Goal: Check status: Check status

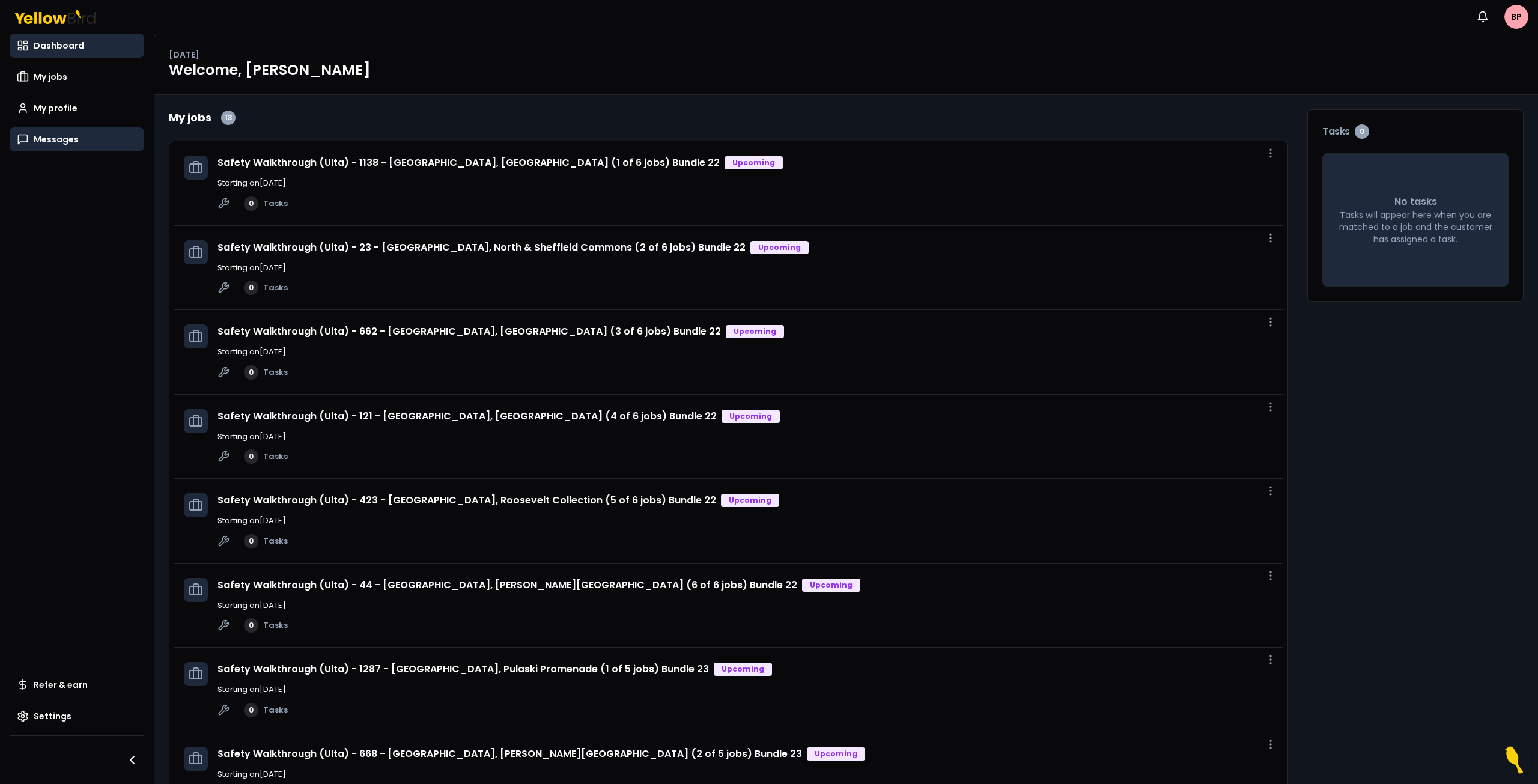
click at [46, 133] on link "Messages" at bounding box center [77, 139] width 135 height 24
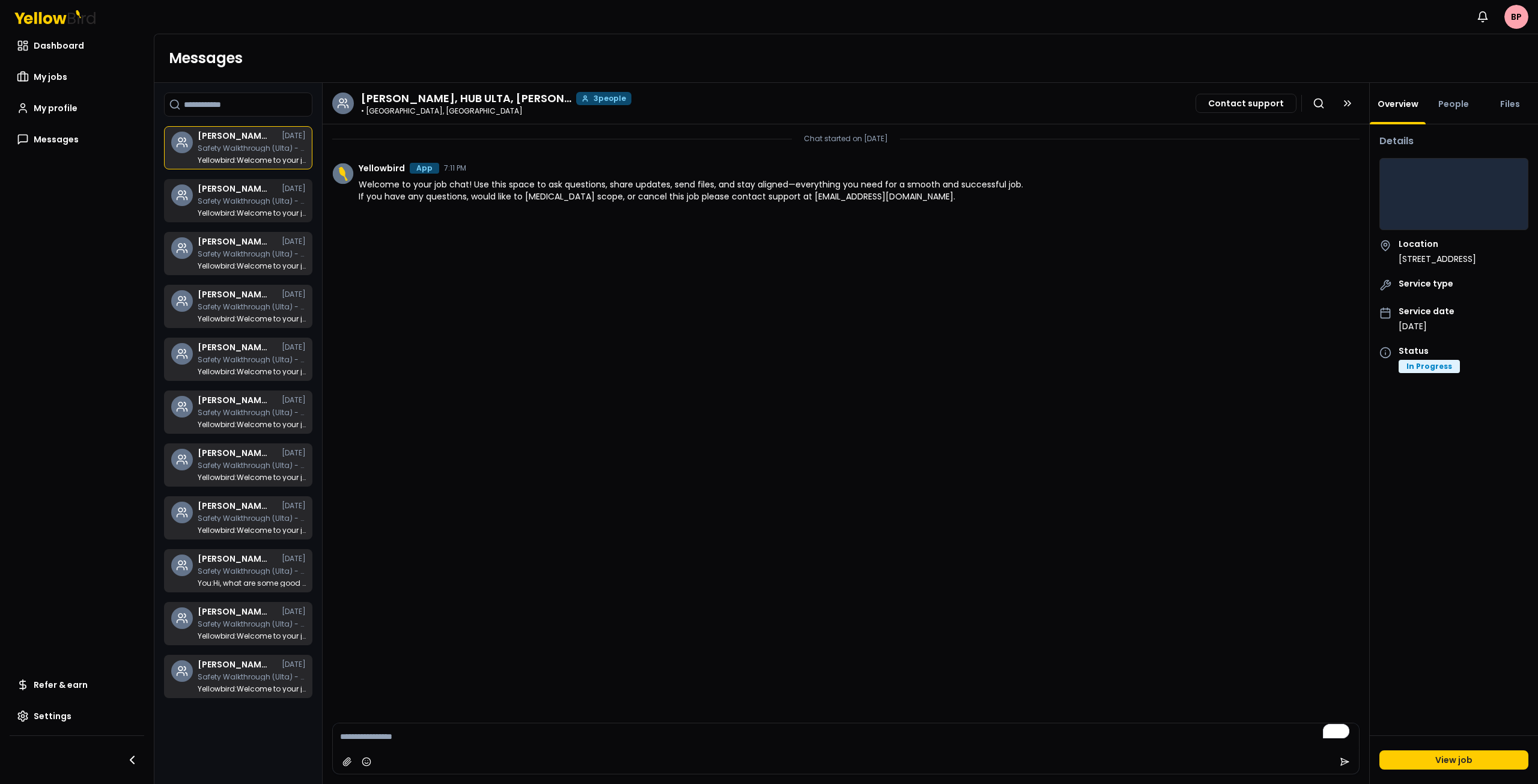
click at [240, 183] on link "Brian Paha, HUB ULTA, Bayyinah Francies 07/30/25 Safety Walkthrough (Ulta) - 40…" at bounding box center [238, 200] width 148 height 43
click at [248, 243] on h3 "Brian Paha, HUB ULTA, Bayyinah Francies" at bounding box center [234, 241] width 72 height 8
click at [265, 673] on div "Brian Paha, HUB ULTA, Bayyinah Francies 07/30/25 Safety Walkthrough (Ulta) - 12…" at bounding box center [252, 676] width 108 height 33
click at [267, 638] on p "Yellowbird : Welcome to your job chat! Use this space to ask questions, share u…" at bounding box center [252, 636] width 108 height 7
click at [255, 586] on p "You : Hi, what are some good descriptions for exterior lighting spacing of park…" at bounding box center [252, 583] width 108 height 7
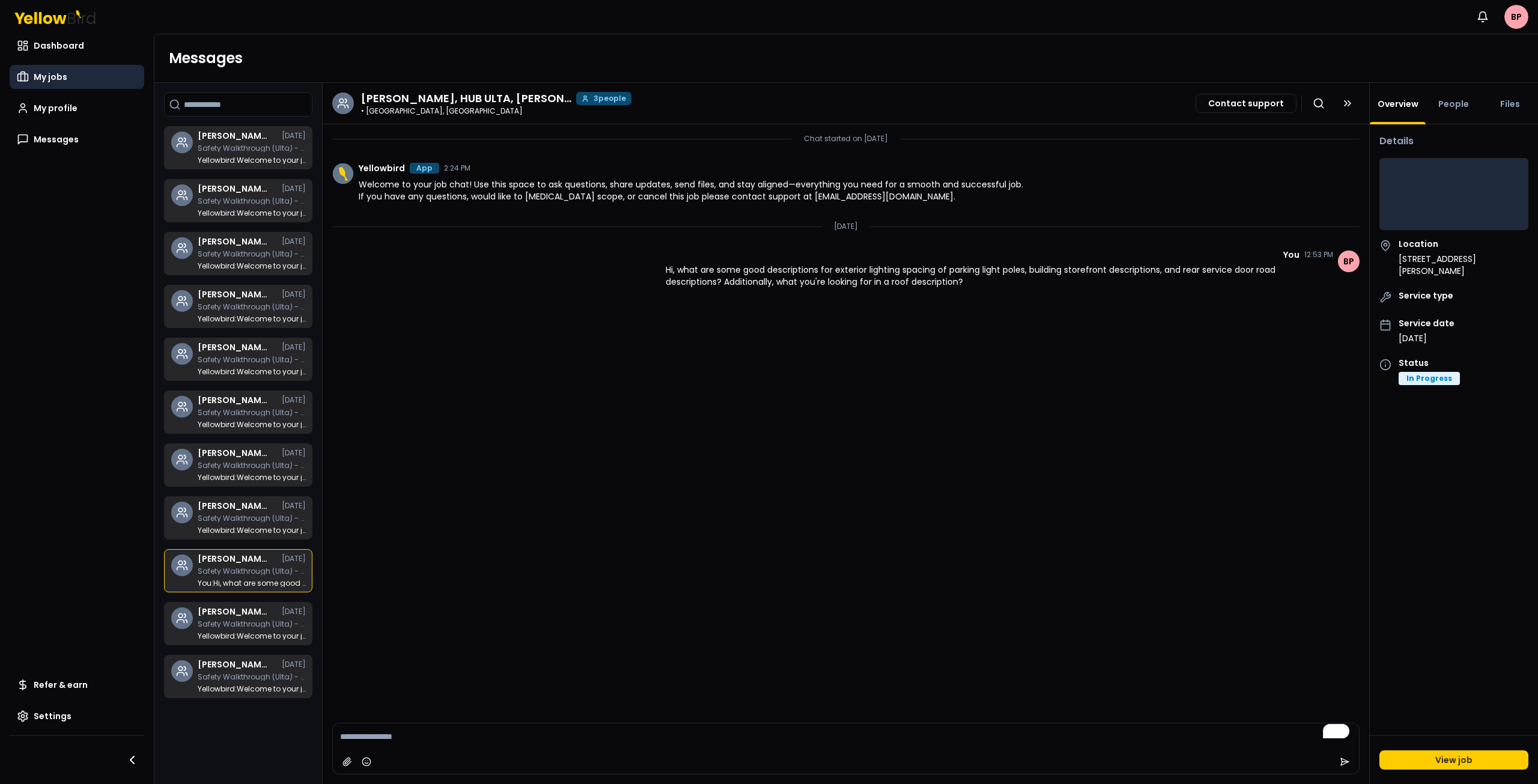
click at [62, 74] on span "My jobs" at bounding box center [50, 76] width 33 height 12
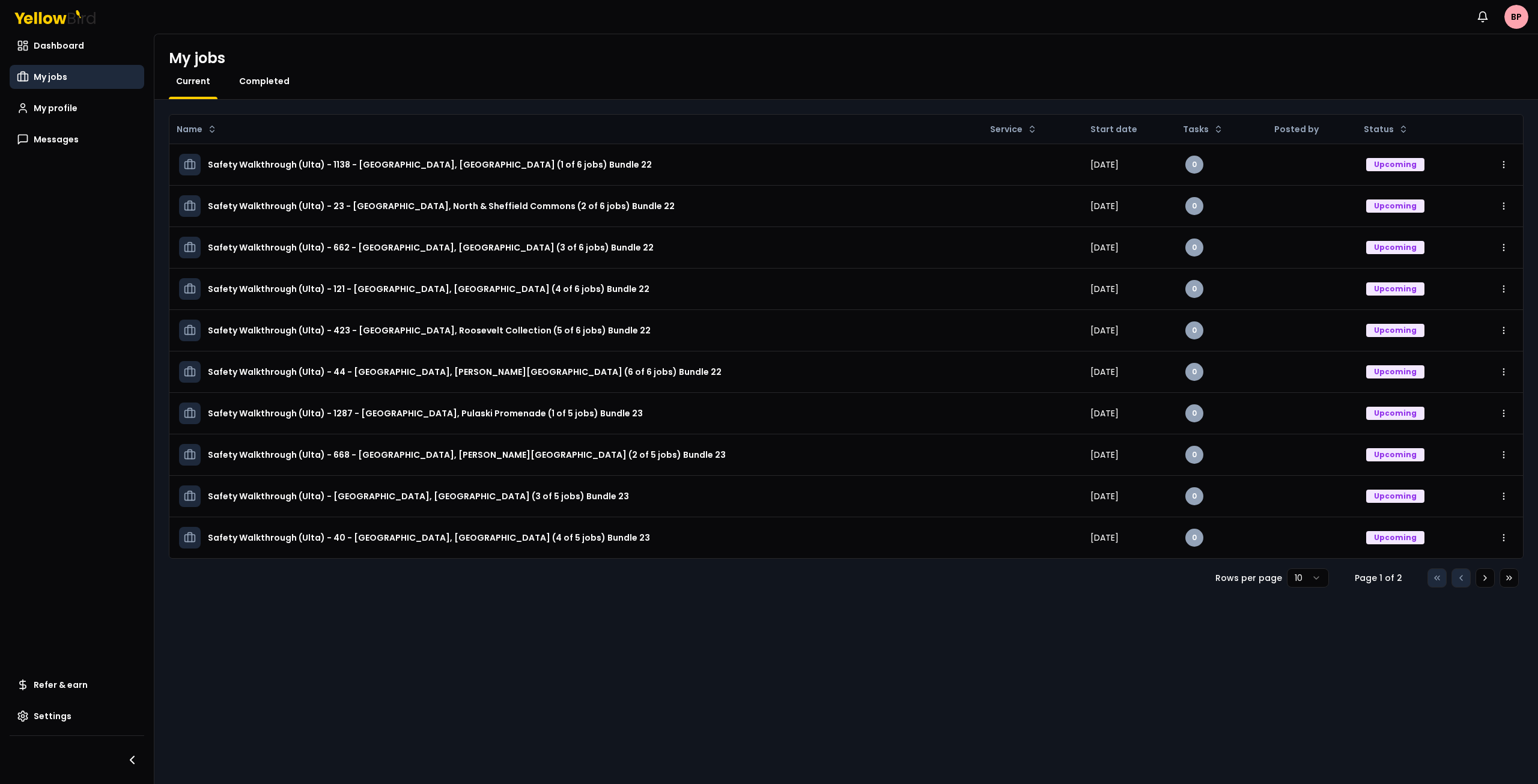
click at [259, 83] on span "Completed" at bounding box center [264, 81] width 51 height 12
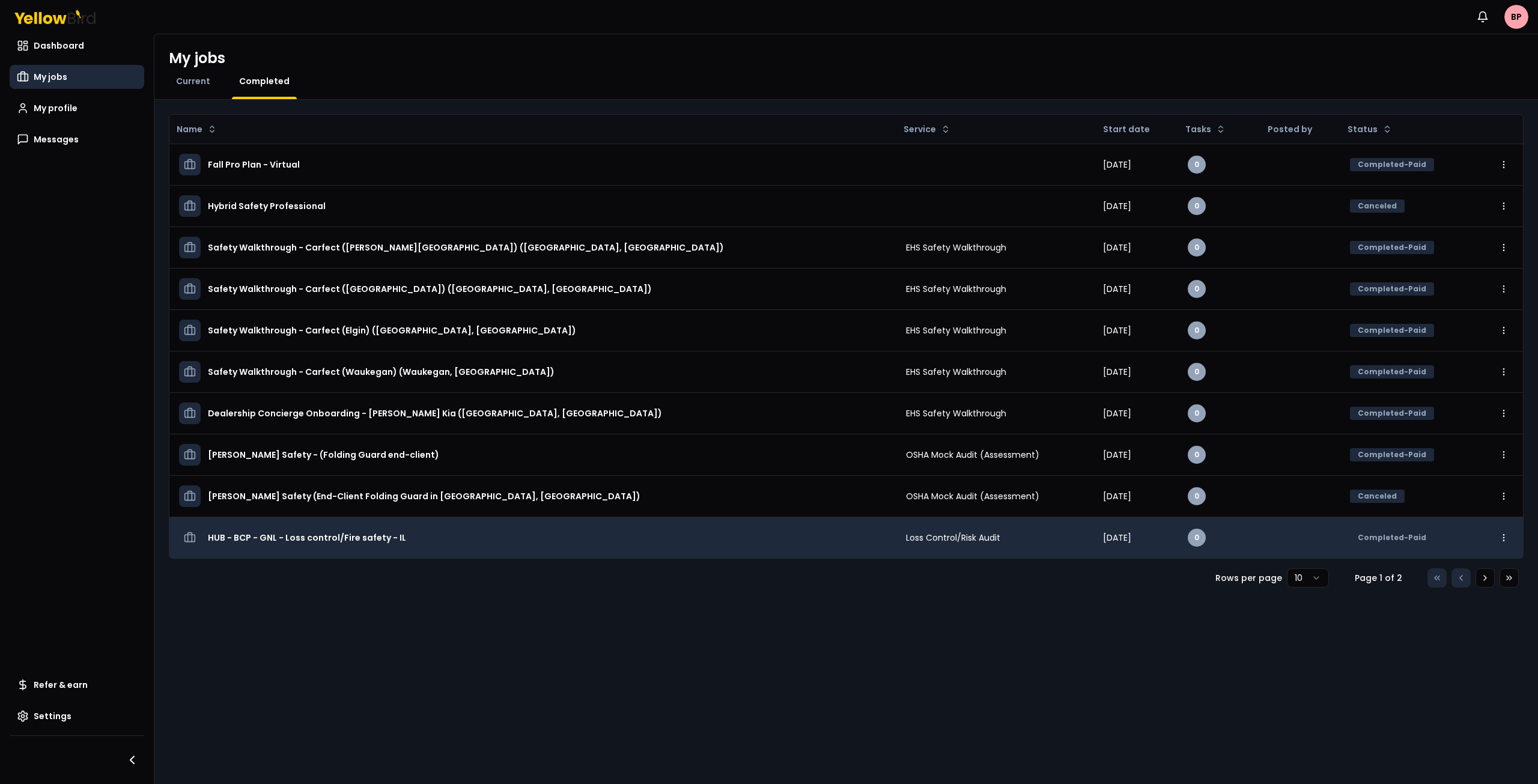
click at [375, 538] on h3 "HUB - BCP - GNL - Loss control/Fire safety - IL" at bounding box center [307, 538] width 198 height 22
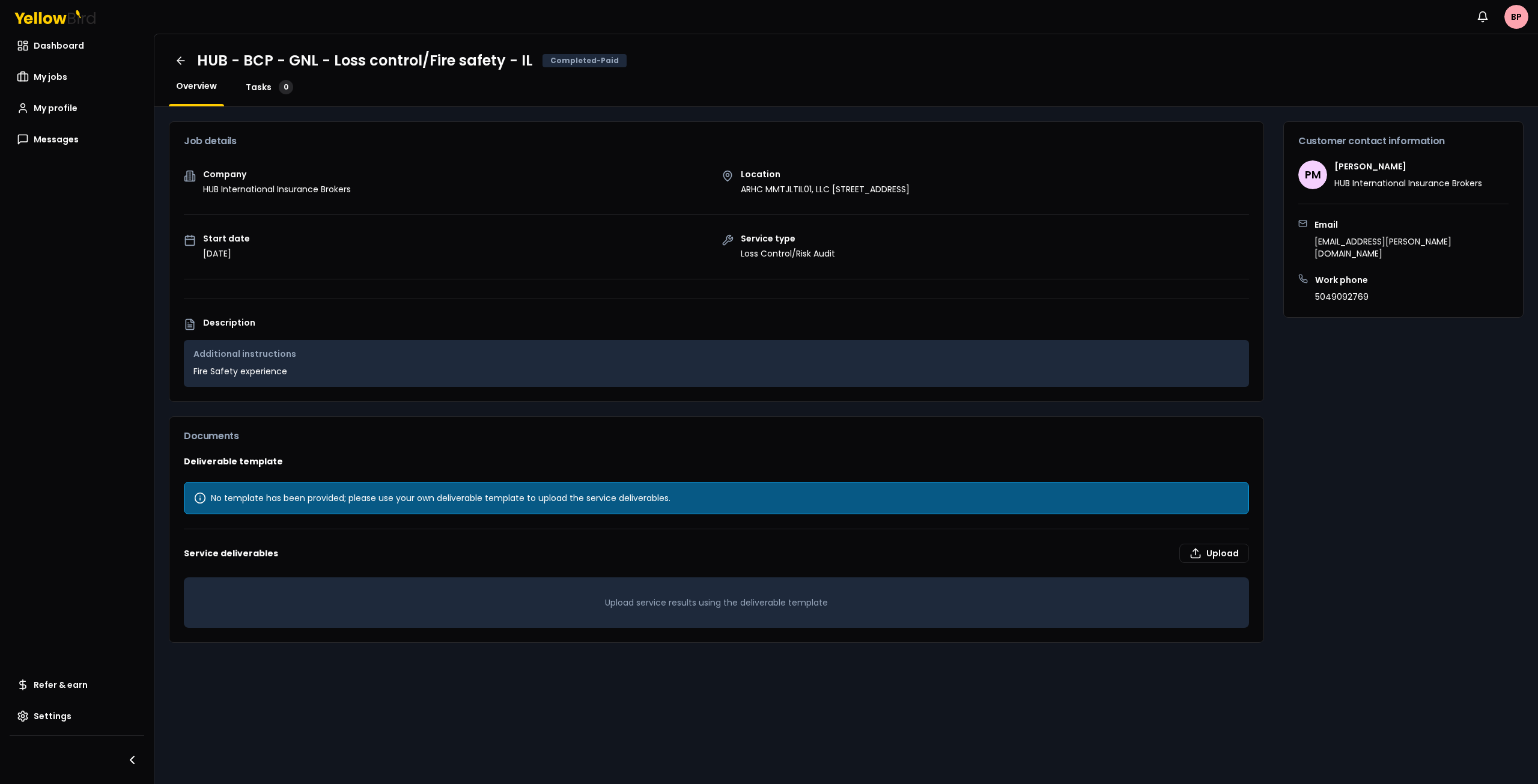
click at [259, 89] on span "Tasks" at bounding box center [259, 87] width 26 height 12
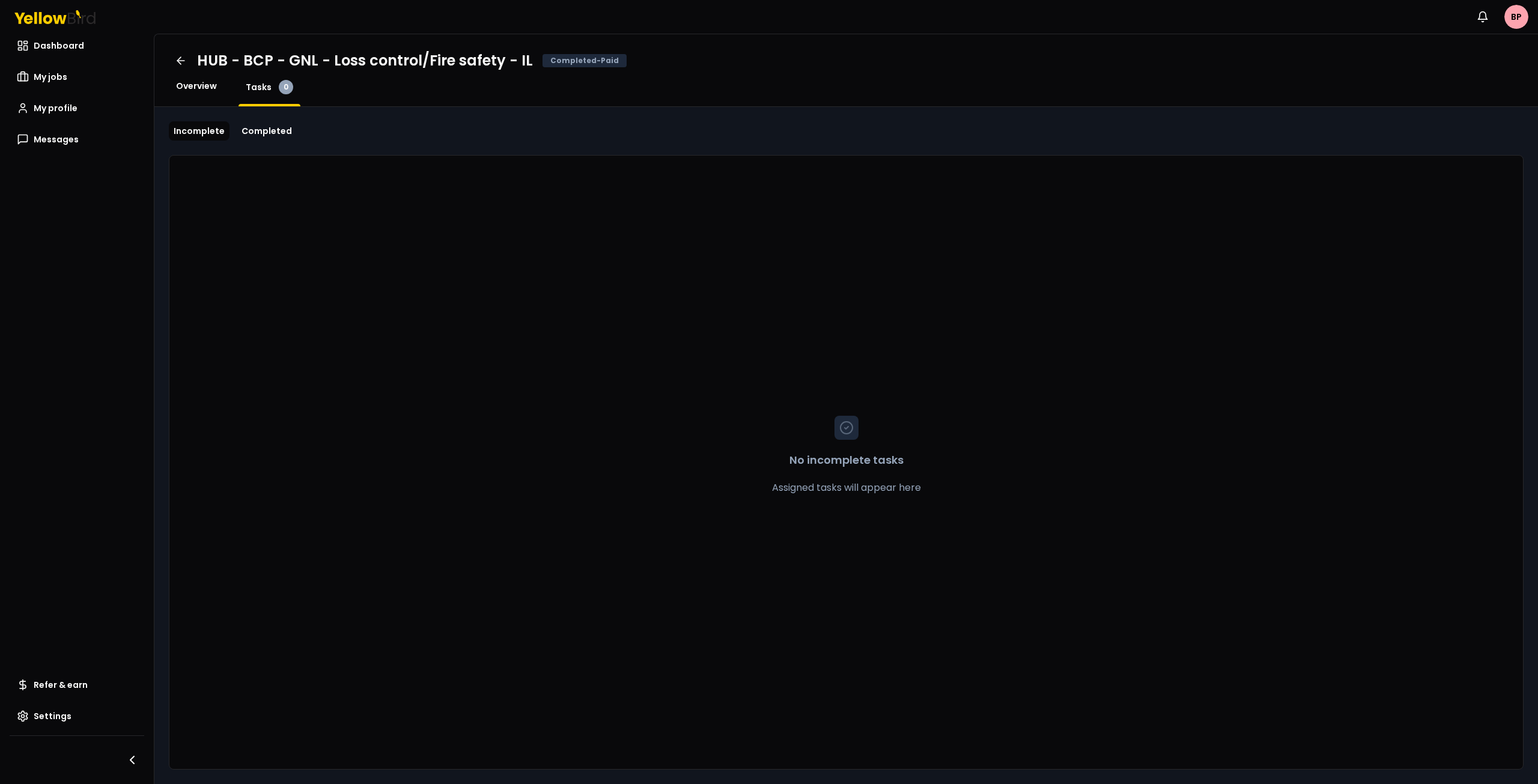
click at [183, 89] on span "Overview" at bounding box center [196, 86] width 41 height 12
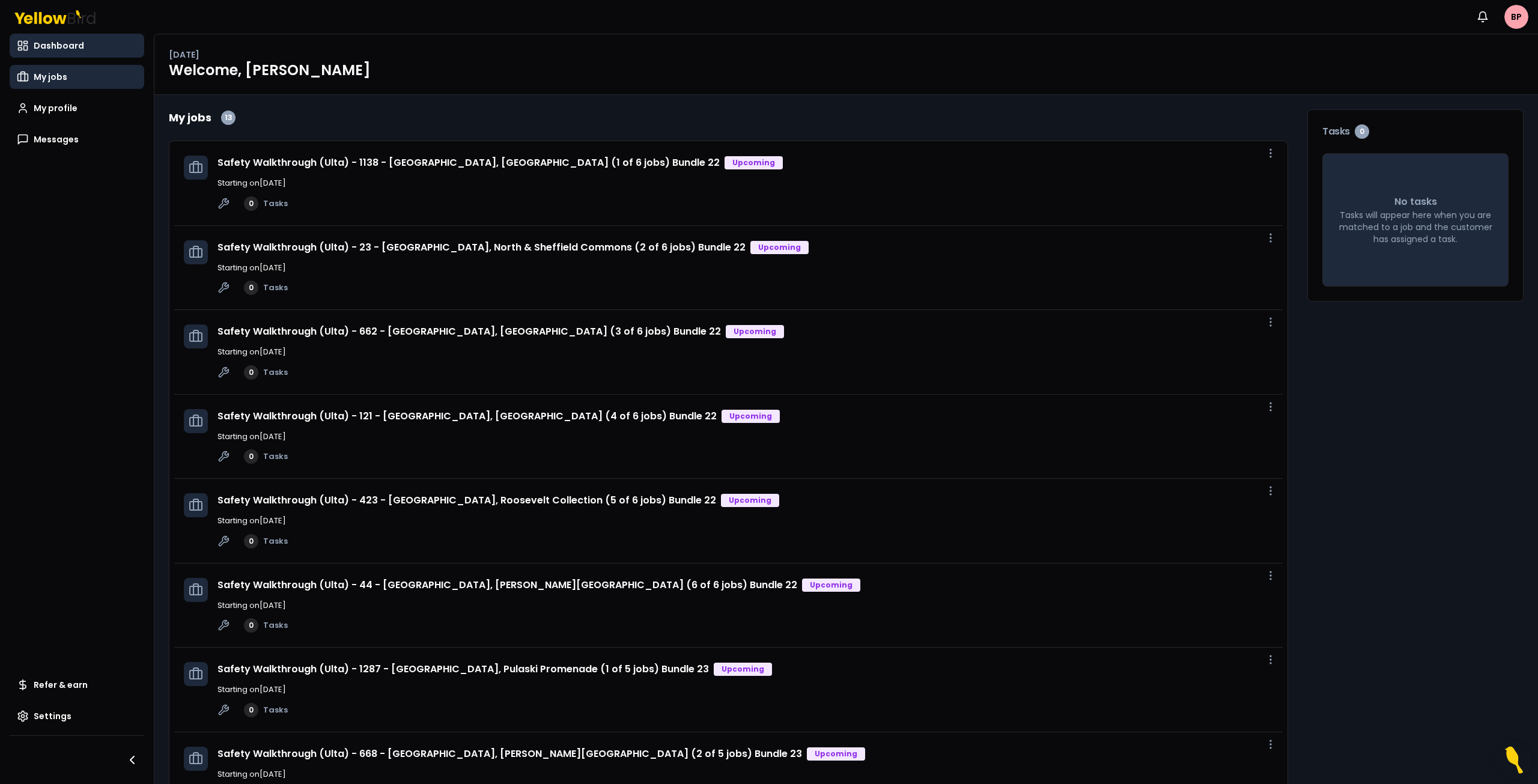
click at [60, 79] on span "My jobs" at bounding box center [50, 76] width 33 height 12
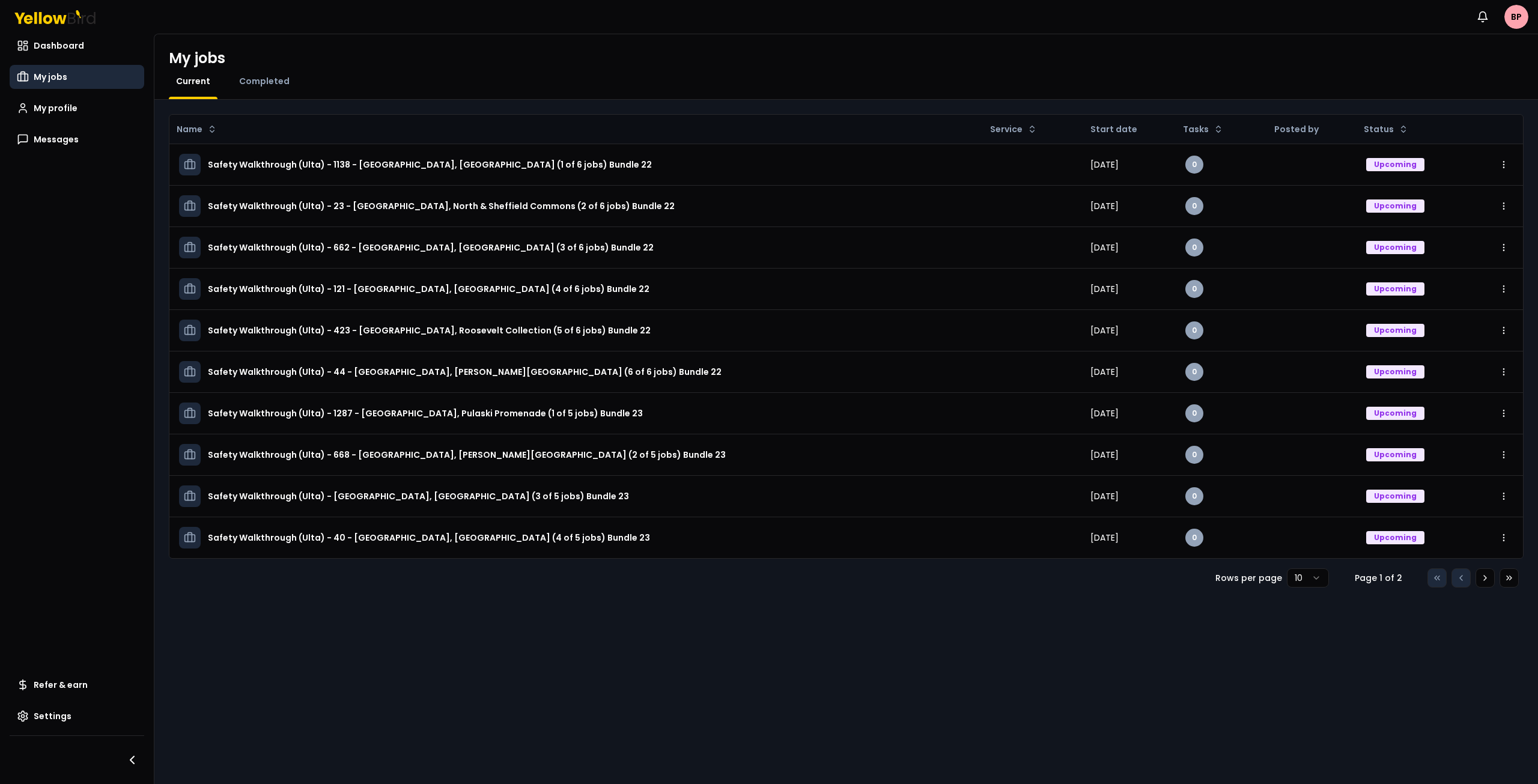
click at [264, 89] on div "Completed" at bounding box center [264, 87] width 65 height 24
click at [265, 85] on span "Completed" at bounding box center [264, 81] width 51 height 12
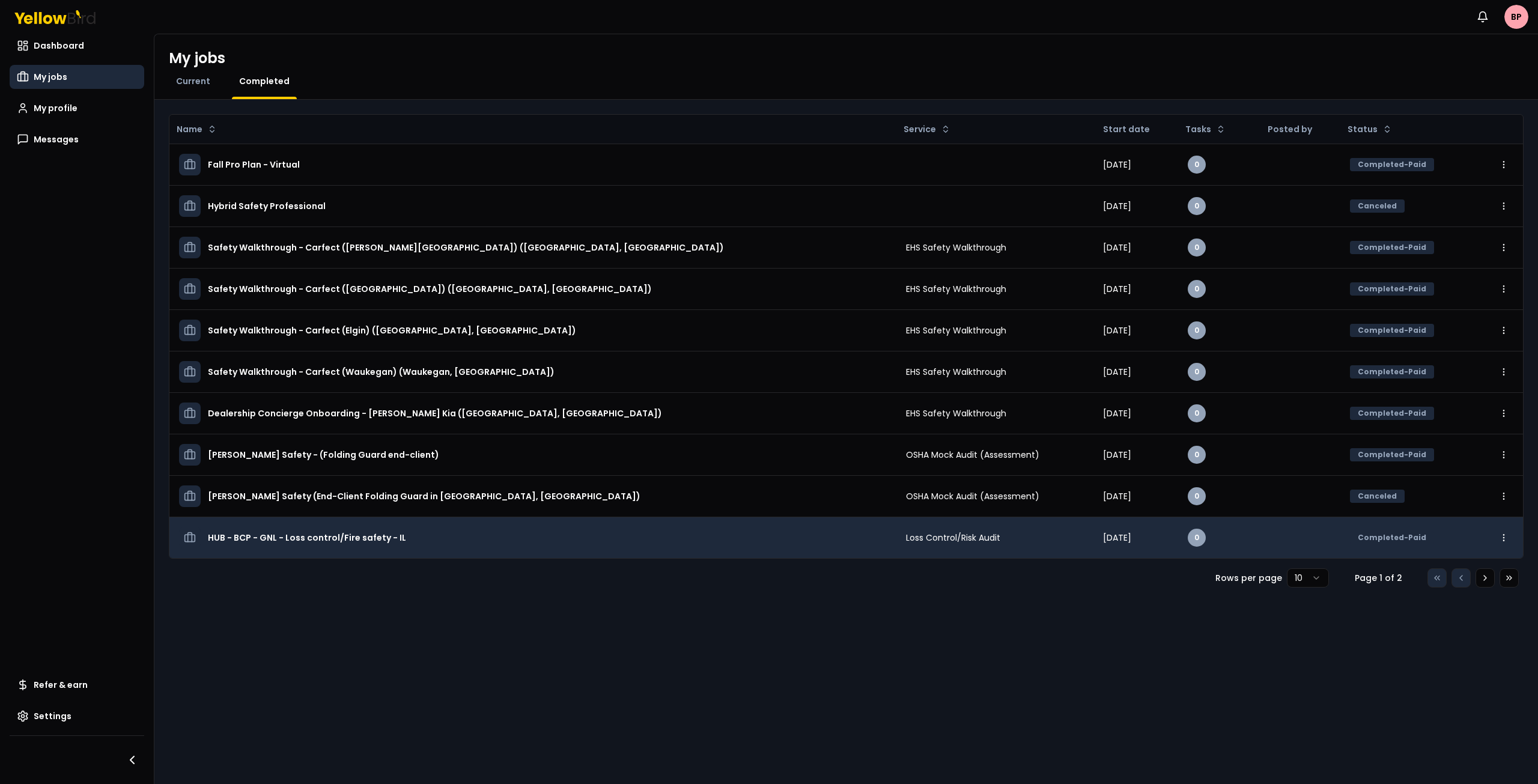
click at [334, 539] on h3 "HUB - BCP - GNL - Loss control/Fire safety - IL" at bounding box center [307, 538] width 198 height 22
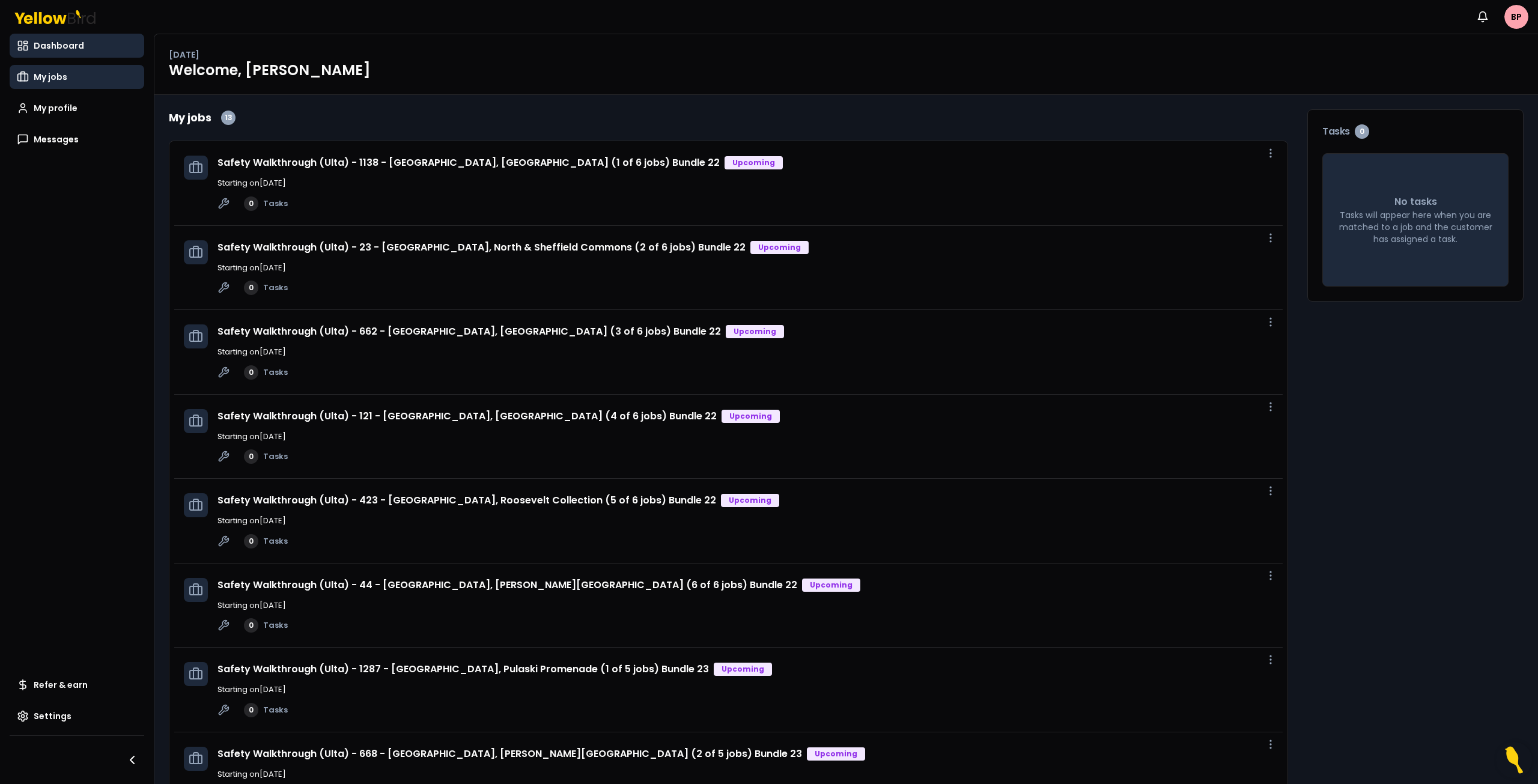
click at [61, 83] on link "My jobs" at bounding box center [77, 76] width 135 height 24
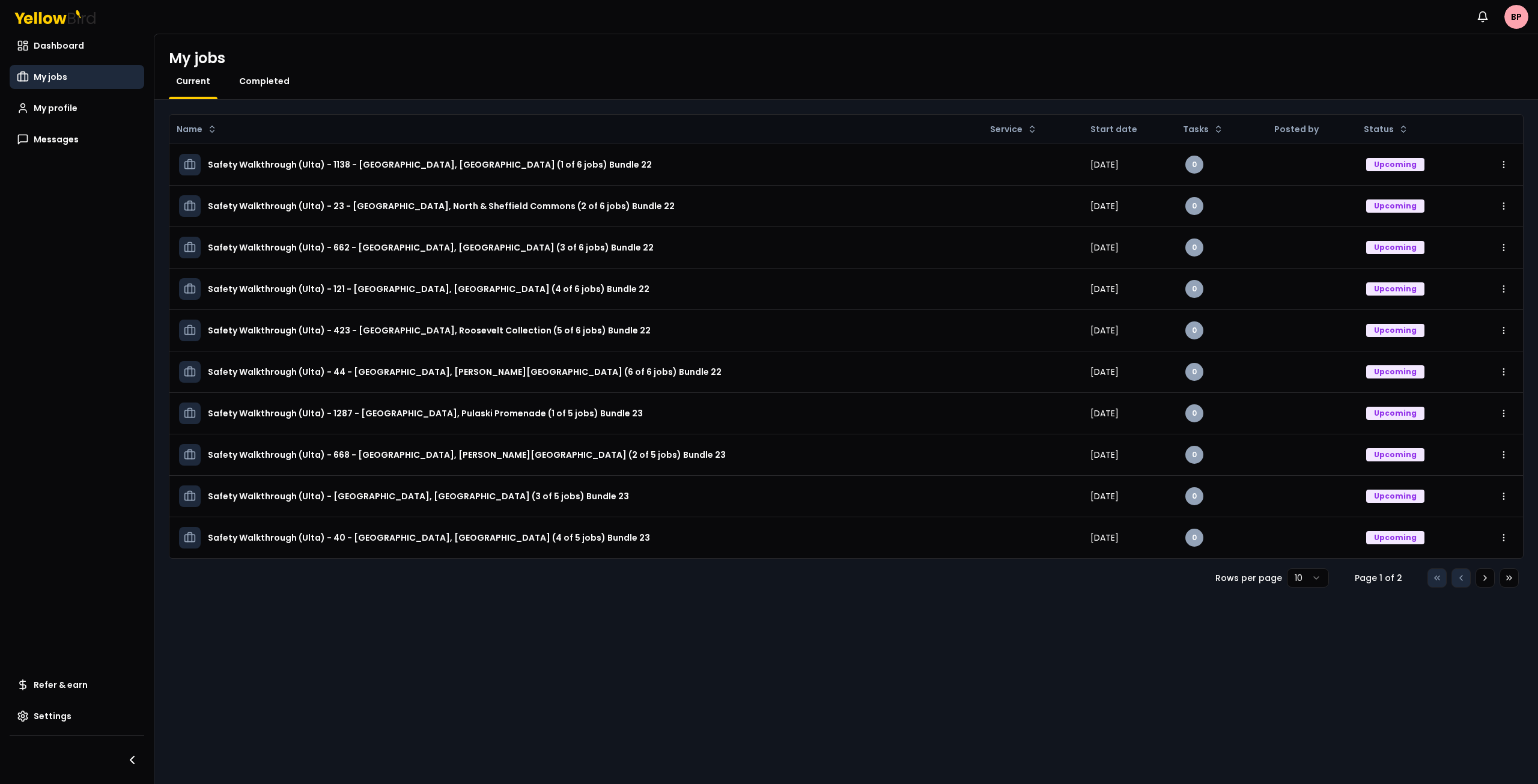
click at [260, 83] on span "Completed" at bounding box center [264, 81] width 51 height 12
